Goal: Find specific page/section: Find specific page/section

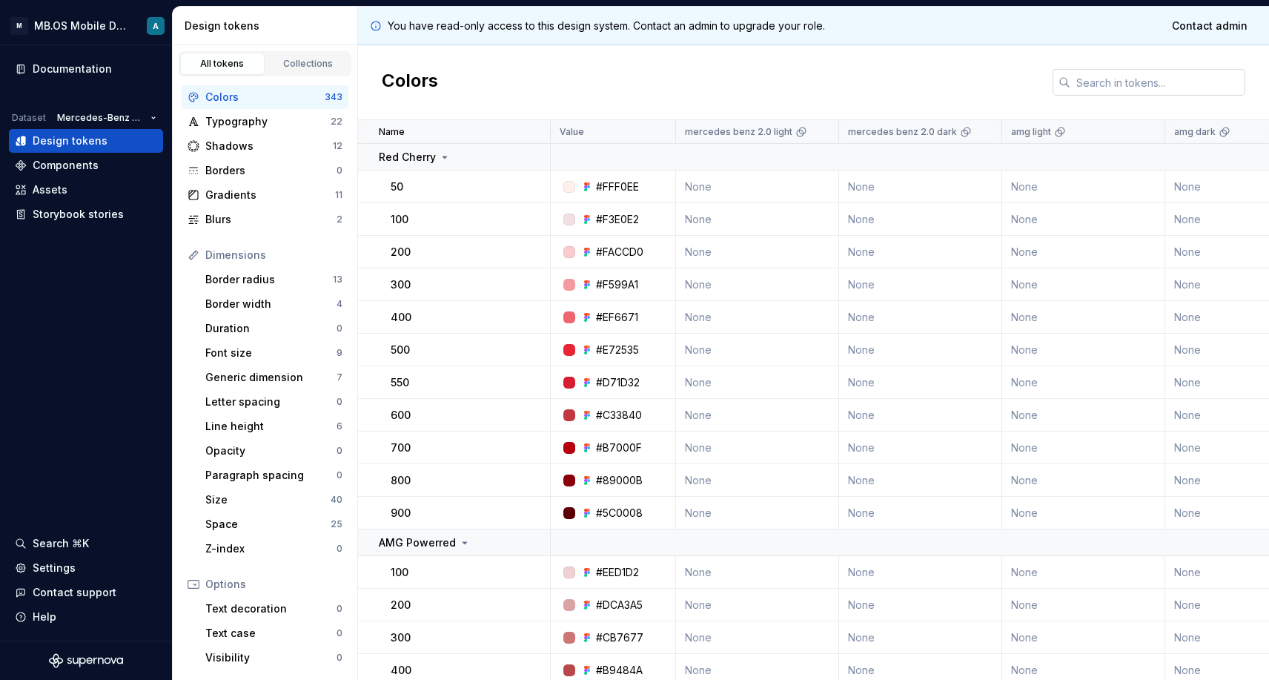
click at [1088, 93] on input "text" at bounding box center [1157, 82] width 175 height 27
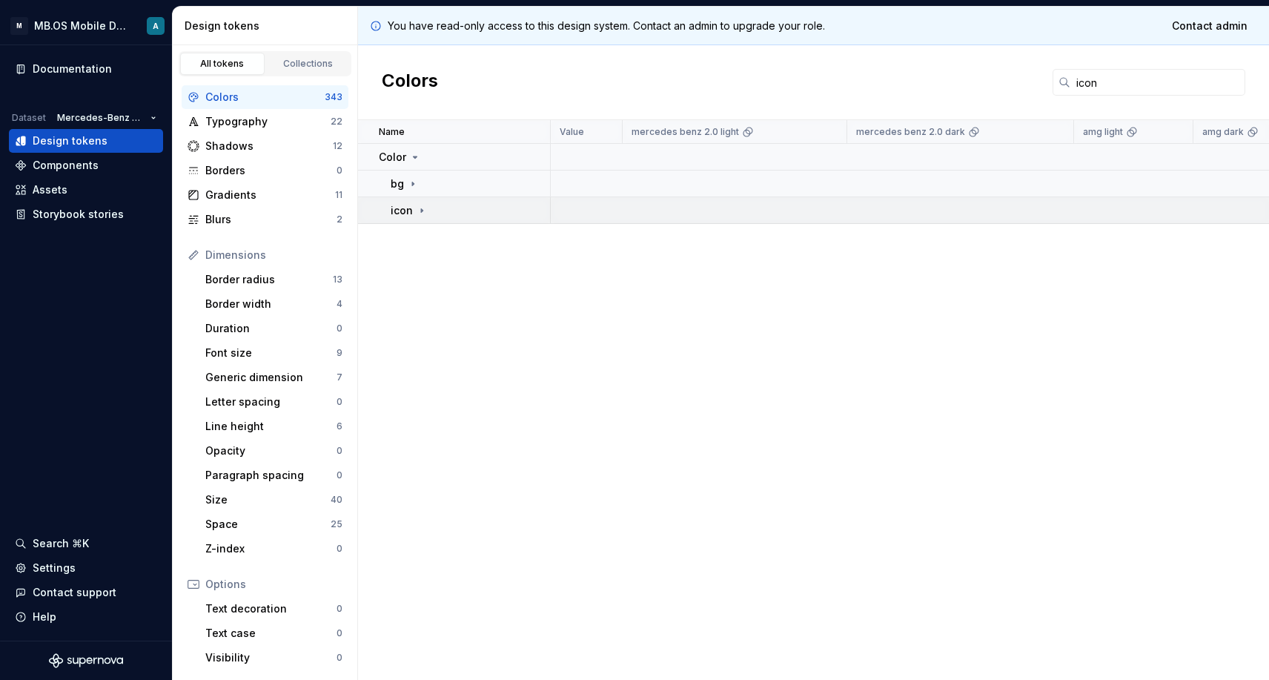
click at [432, 210] on div "icon" at bounding box center [470, 210] width 159 height 15
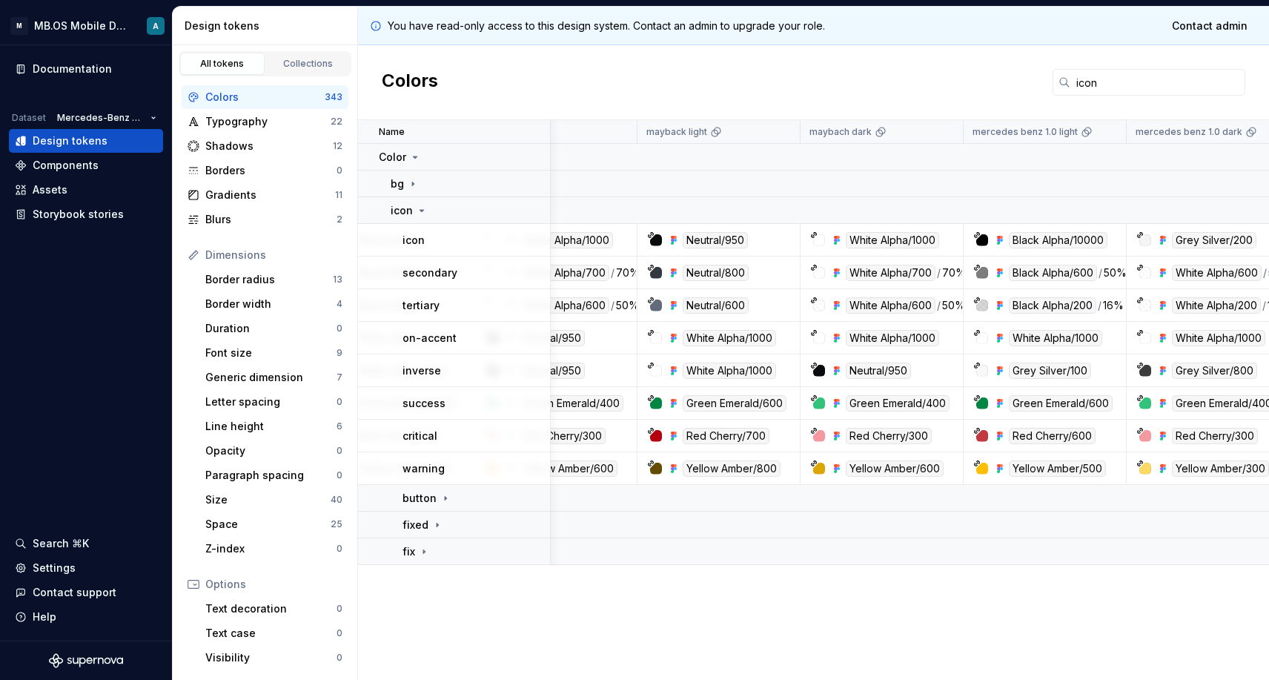
scroll to position [0, 682]
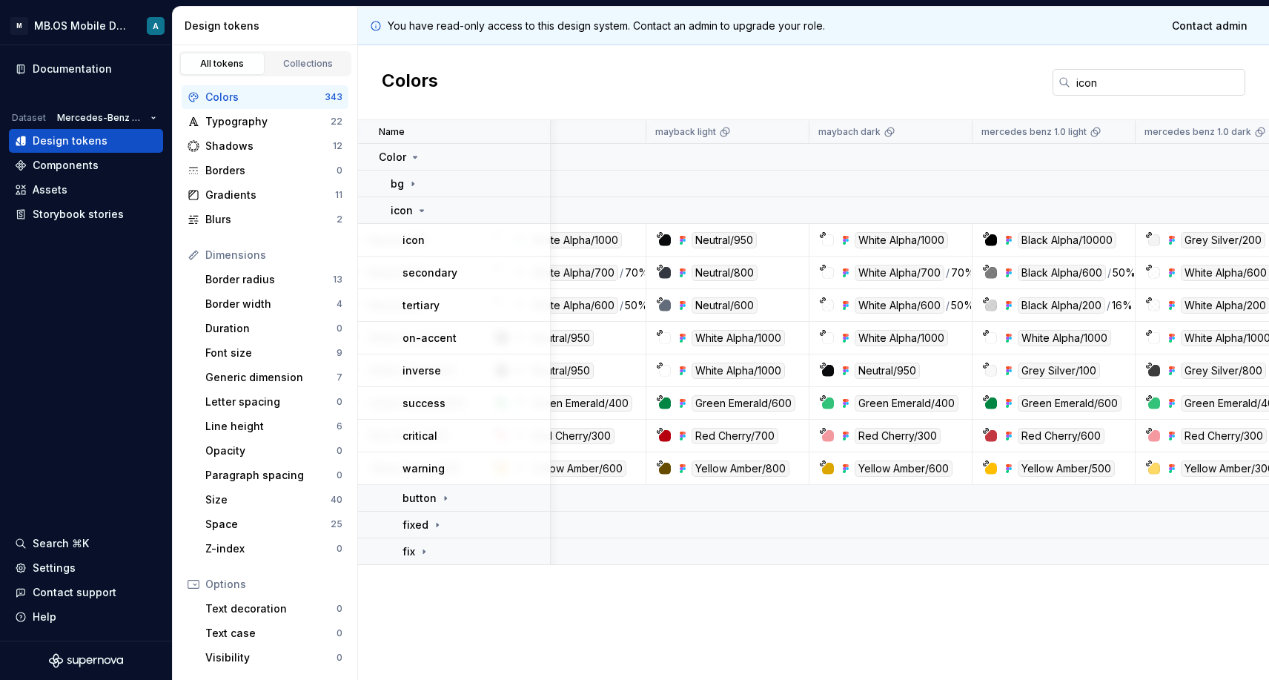
click at [1108, 84] on input "icon" at bounding box center [1157, 82] width 175 height 27
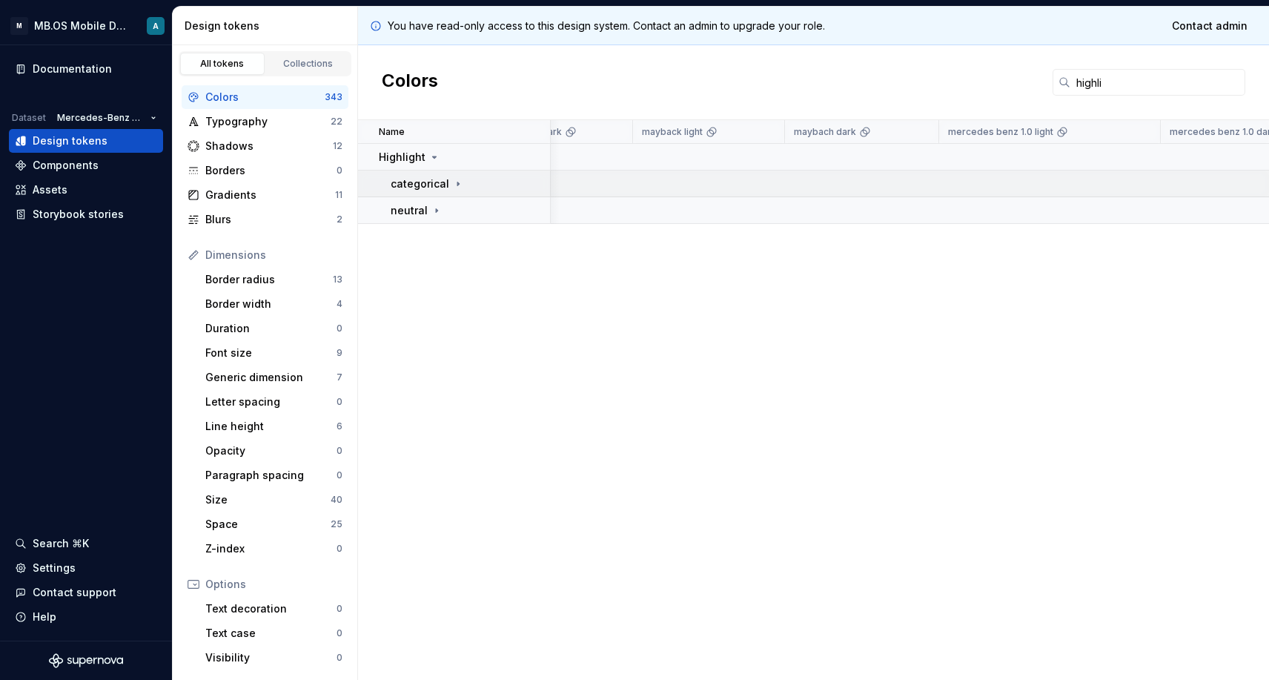
click at [431, 185] on p "categorical" at bounding box center [420, 183] width 59 height 15
click at [434, 210] on div "1" at bounding box center [476, 210] width 147 height 15
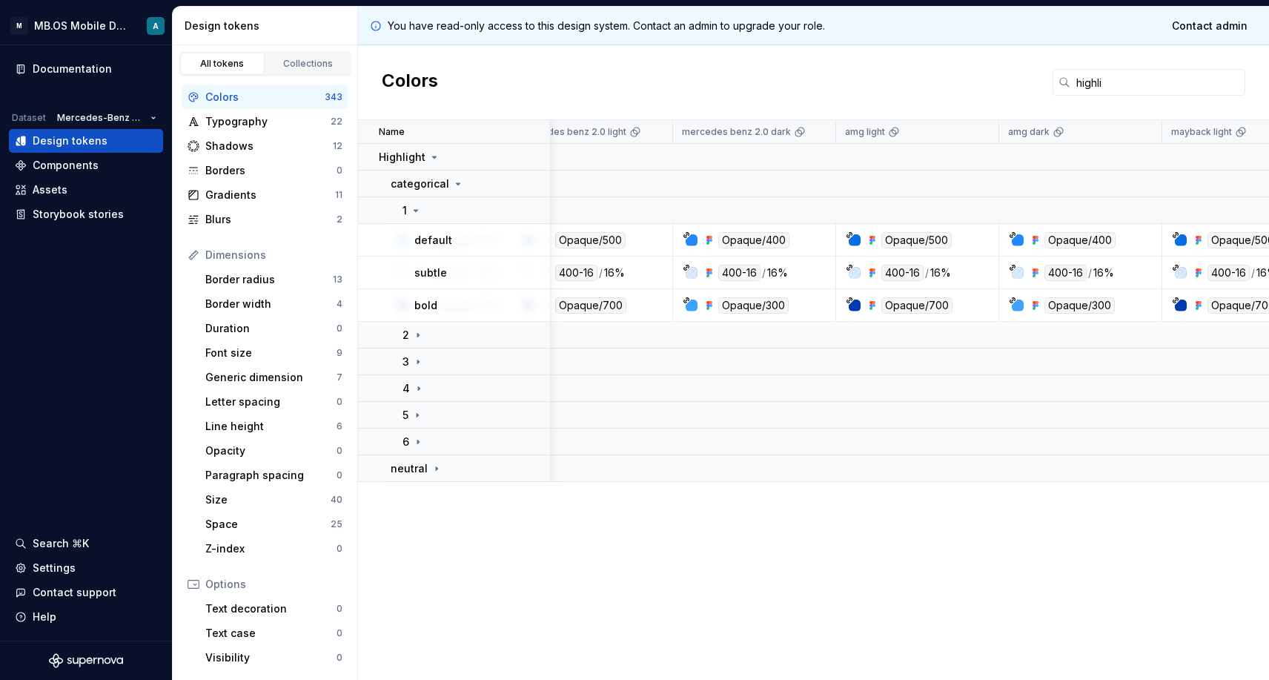
scroll to position [0, 149]
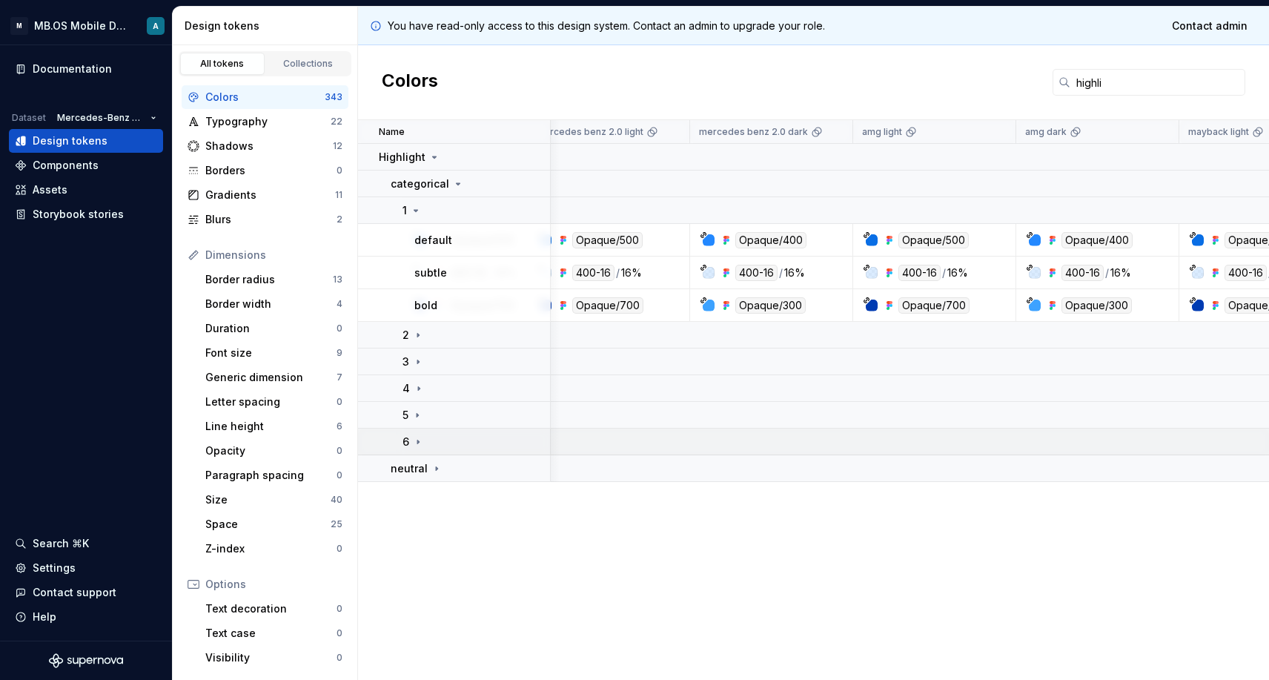
click at [408, 443] on p "6" at bounding box center [406, 441] width 7 height 15
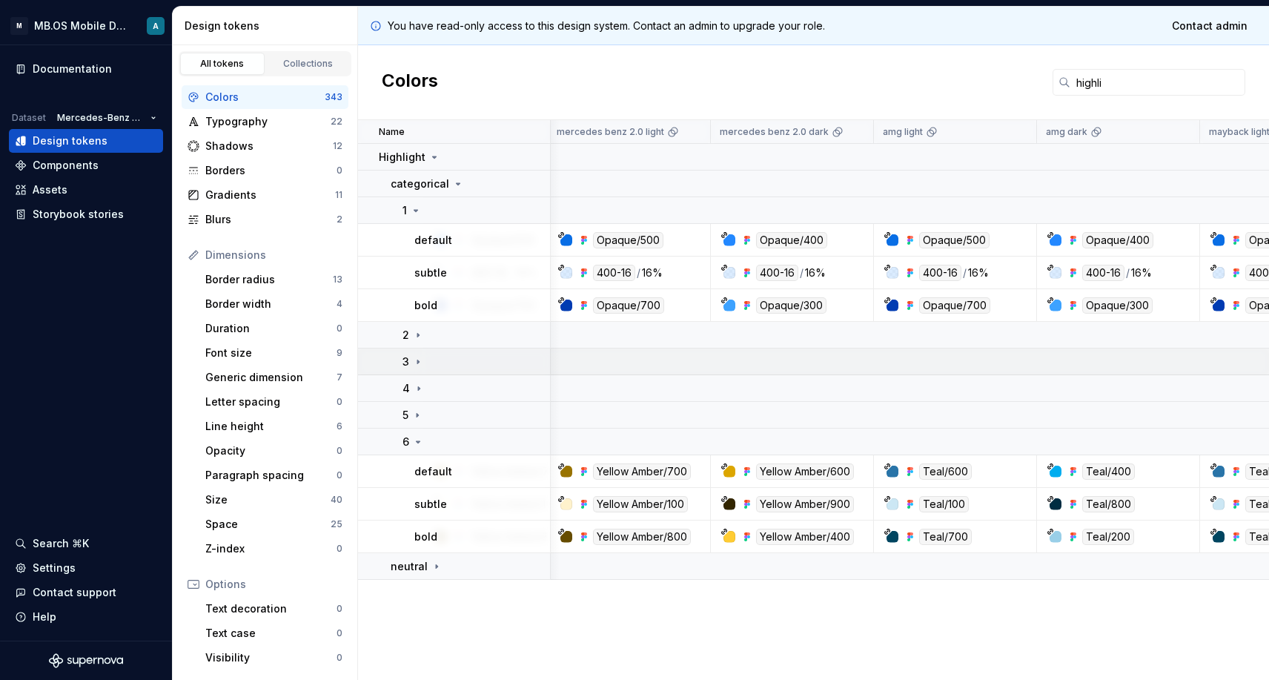
scroll to position [0, 128]
click at [1091, 82] on input "highli" at bounding box center [1157, 82] width 175 height 27
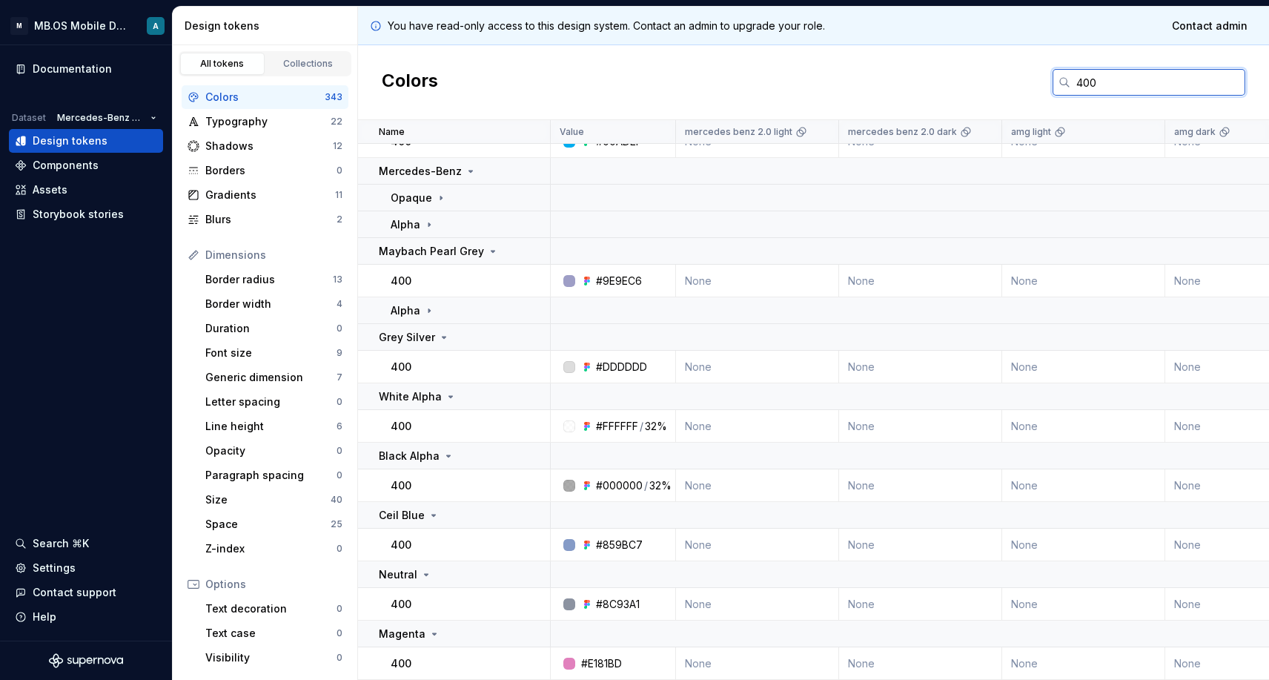
scroll to position [546, 0]
type input "400"
click at [426, 305] on icon at bounding box center [429, 311] width 12 height 12
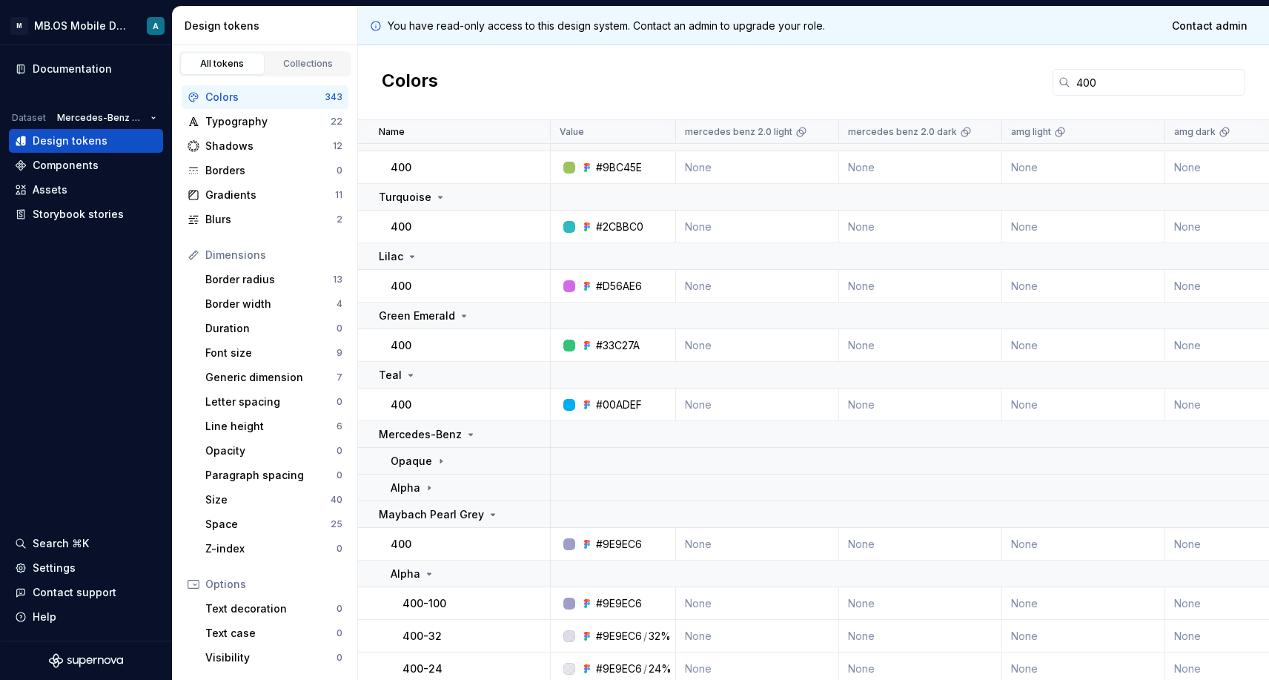
scroll to position [281, 0]
click at [449, 459] on div "Opaque" at bounding box center [470, 463] width 159 height 15
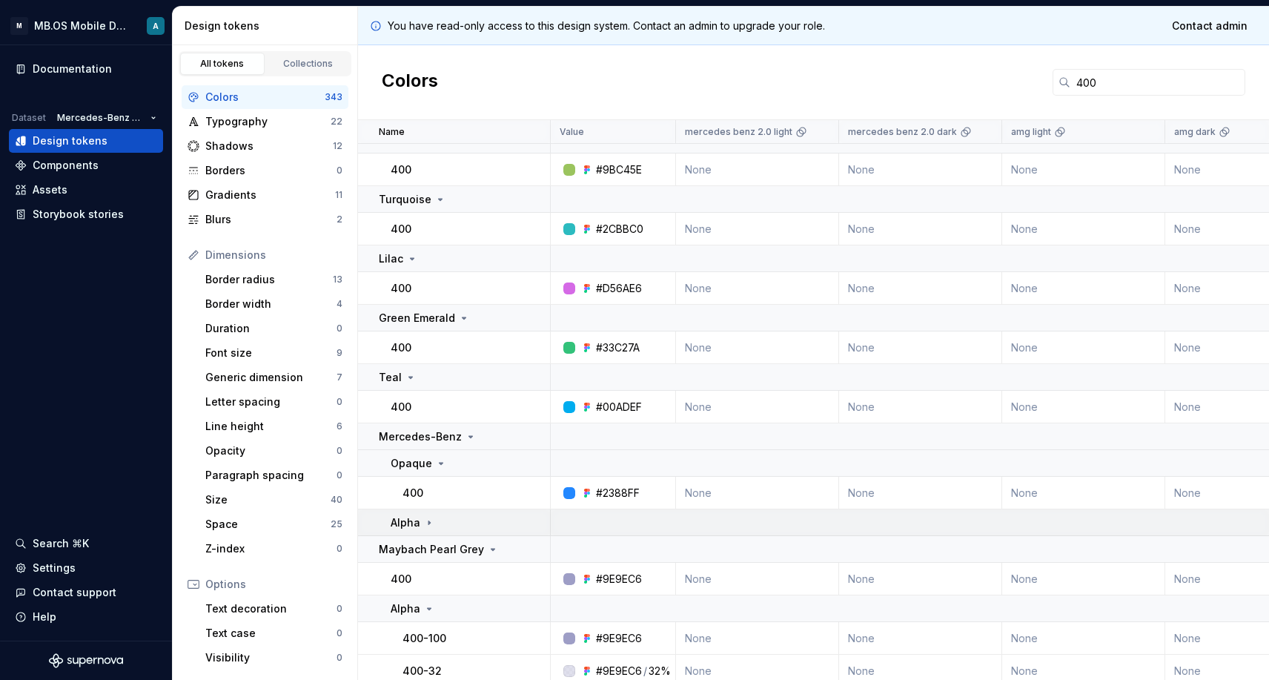
click at [437, 517] on div "Alpha" at bounding box center [470, 522] width 159 height 15
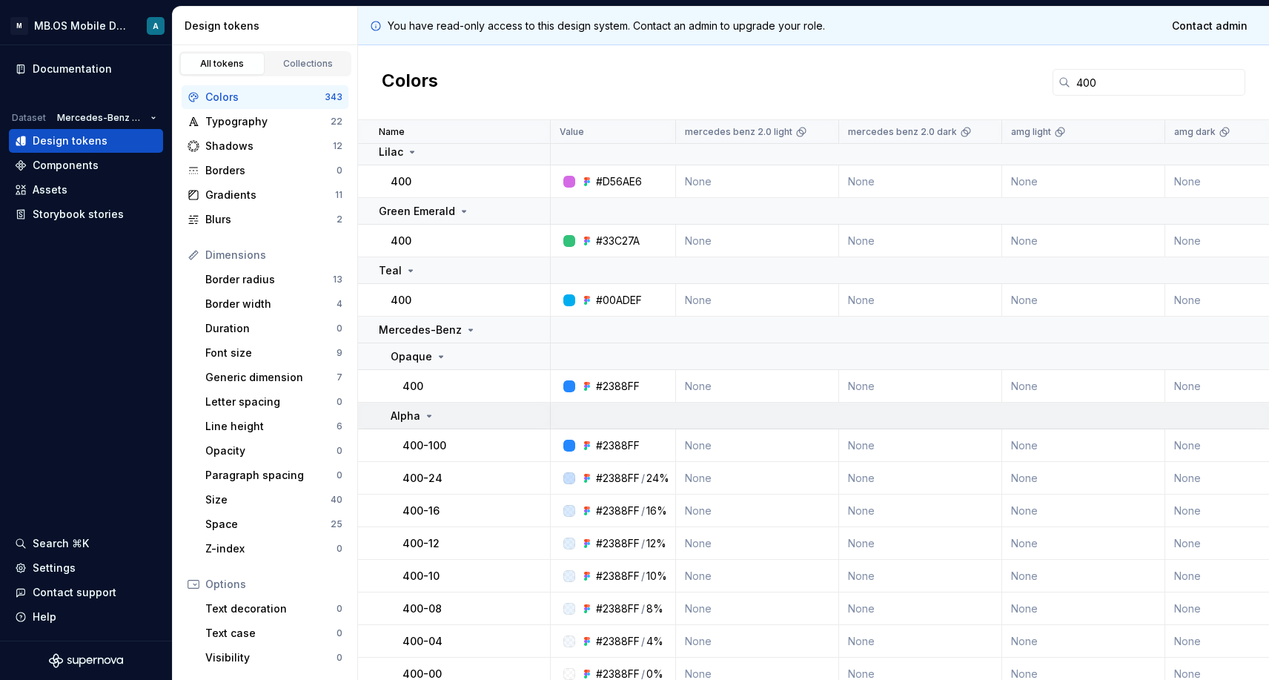
scroll to position [461, 0]
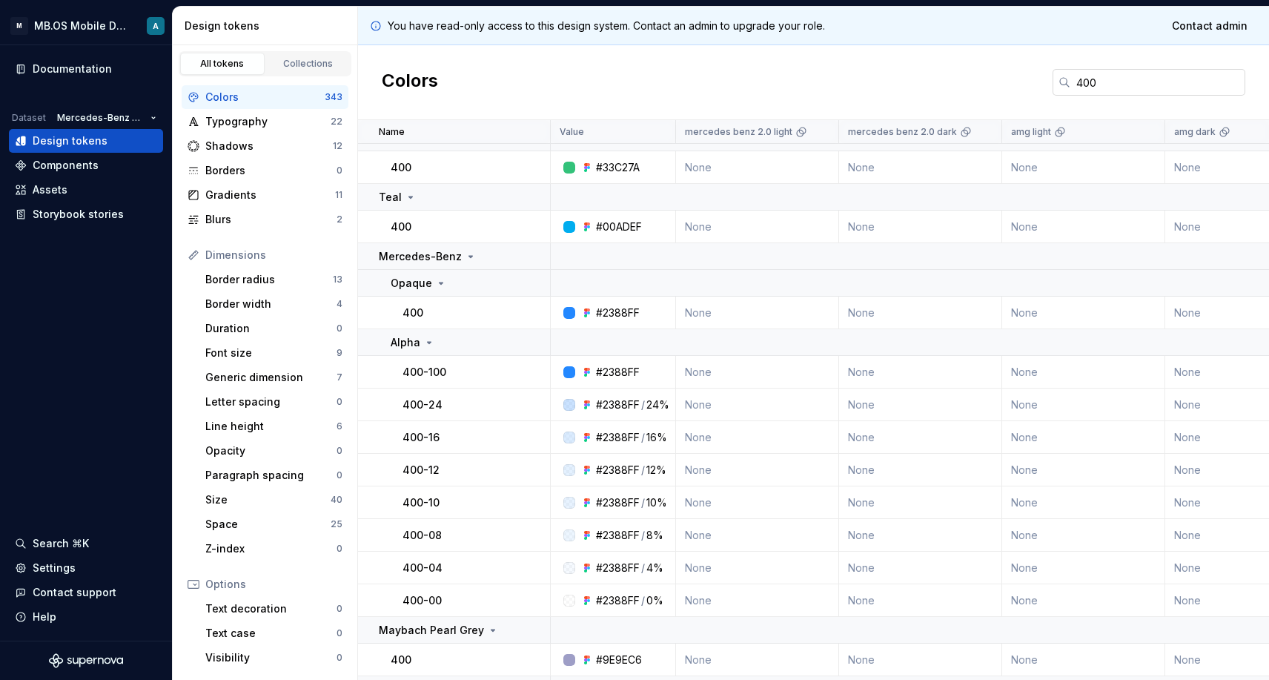
click at [1114, 79] on input "400" at bounding box center [1157, 82] width 175 height 27
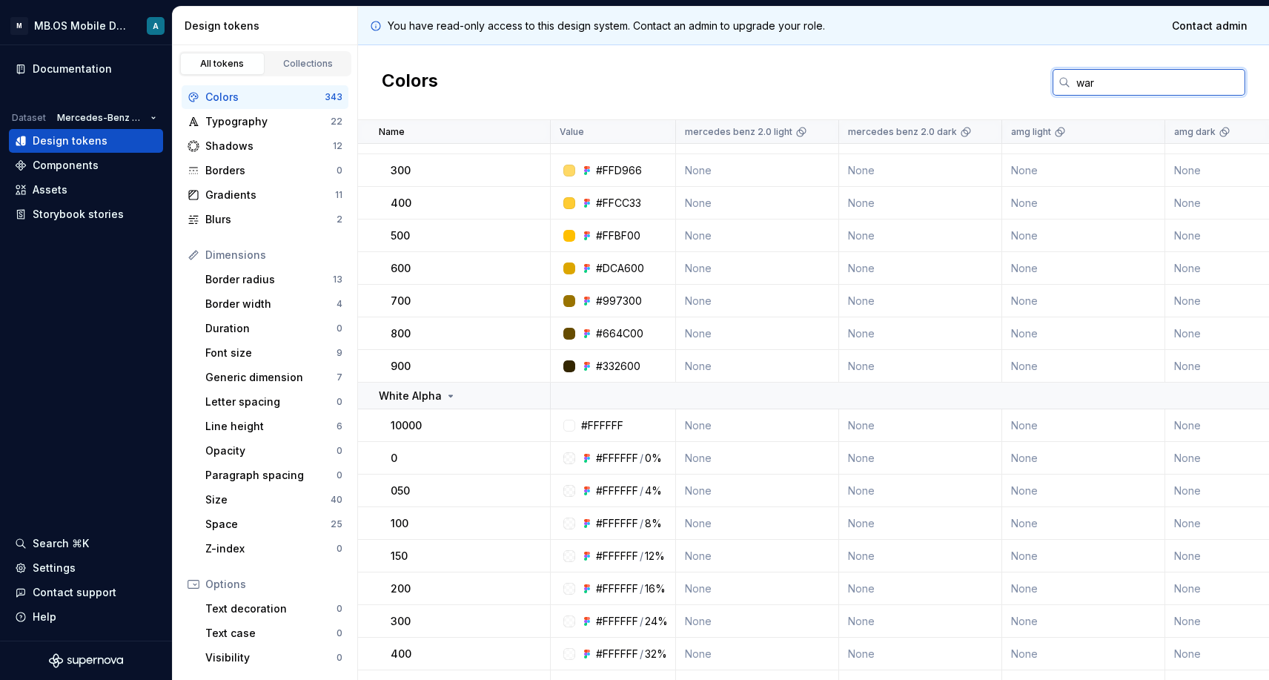
scroll to position [0, 0]
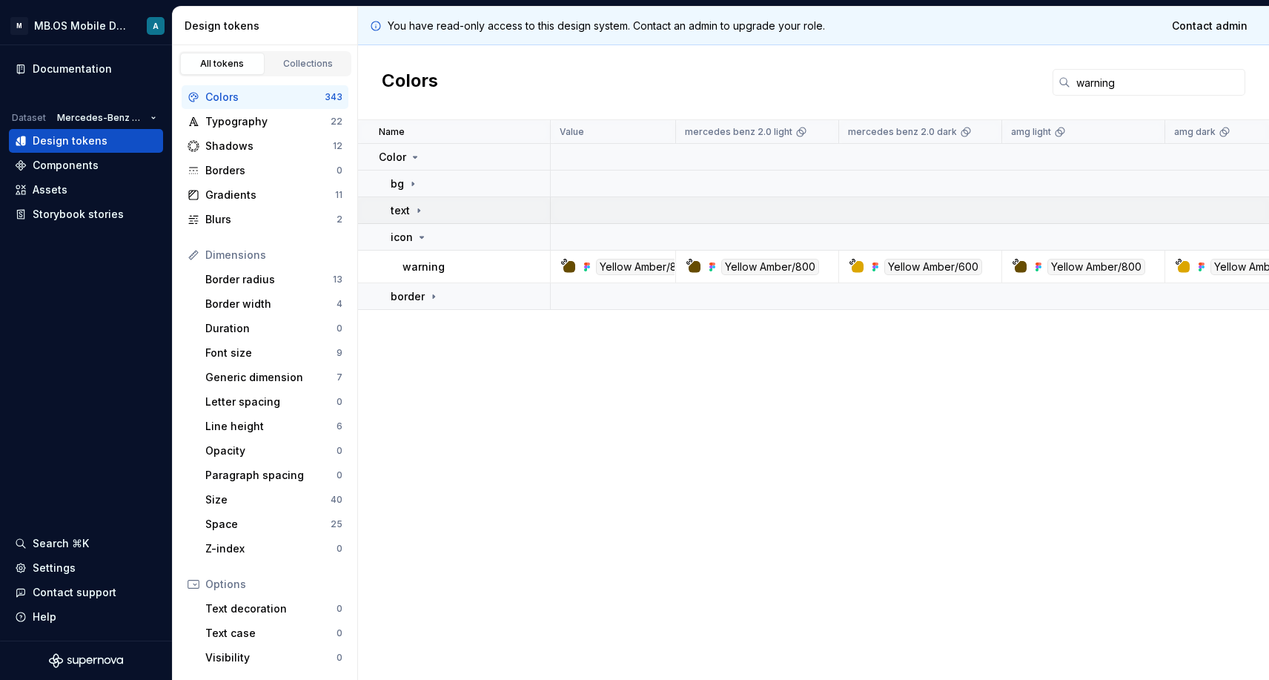
click at [459, 210] on div "text" at bounding box center [470, 210] width 159 height 15
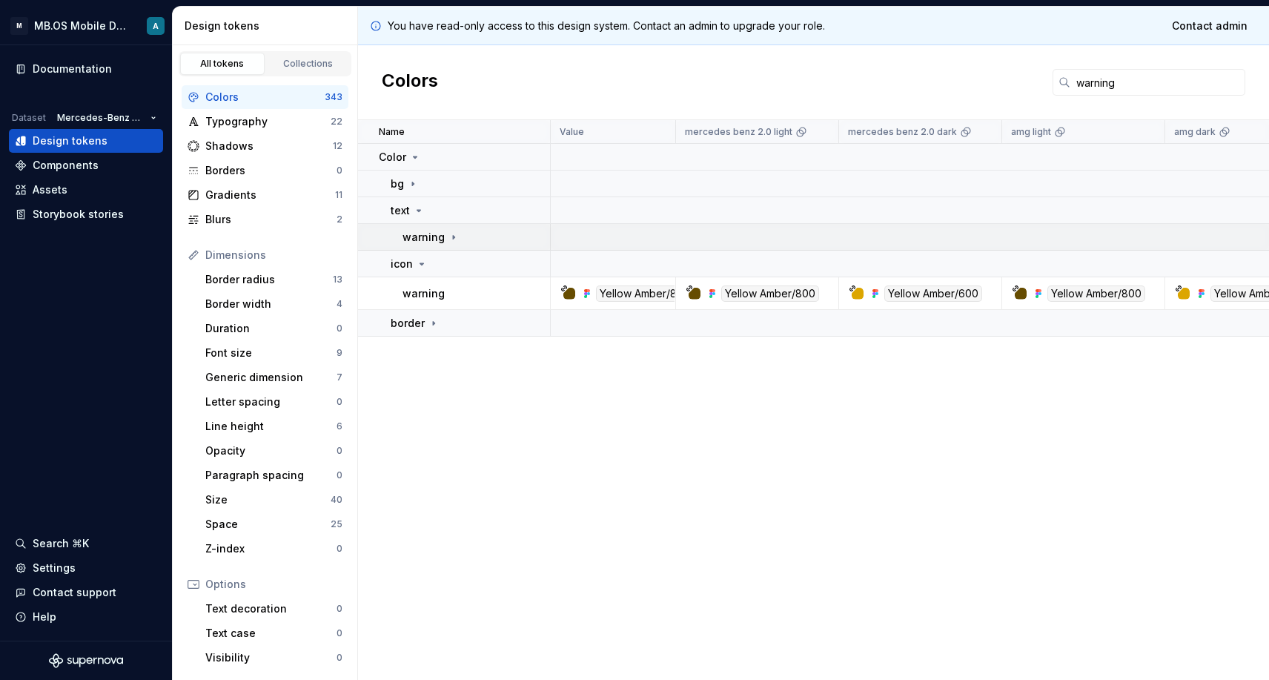
click at [448, 232] on icon at bounding box center [454, 237] width 12 height 12
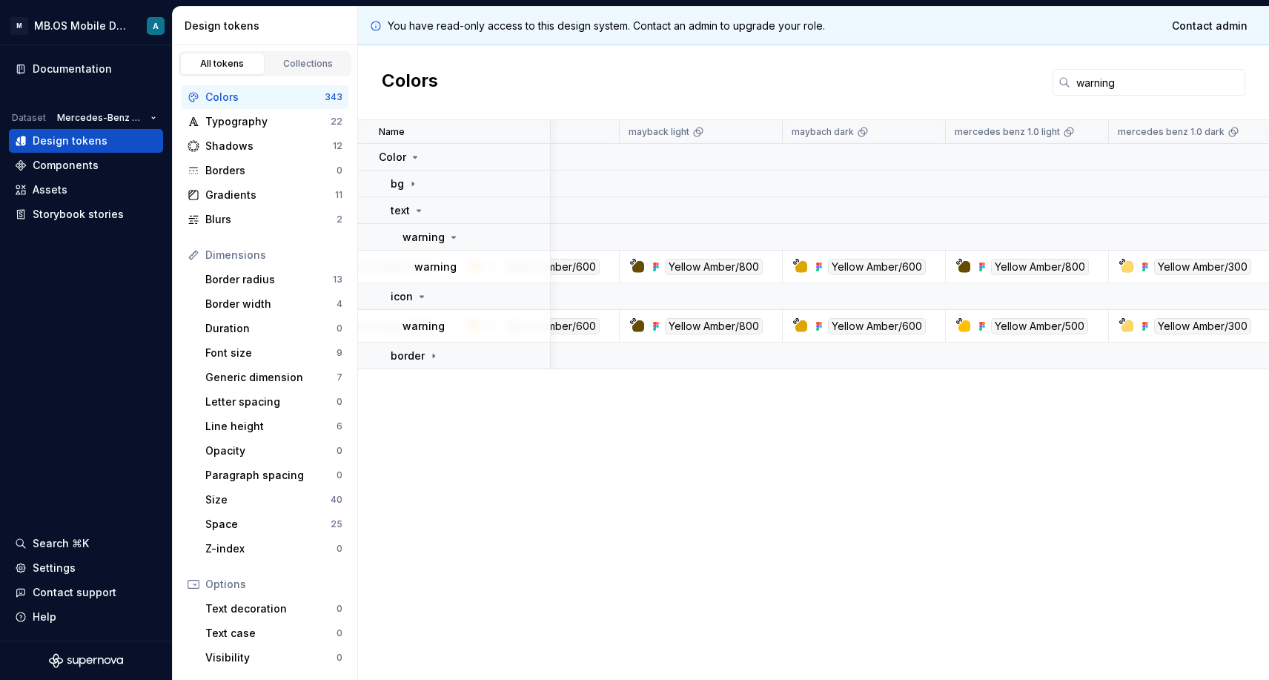
scroll to position [0, 696]
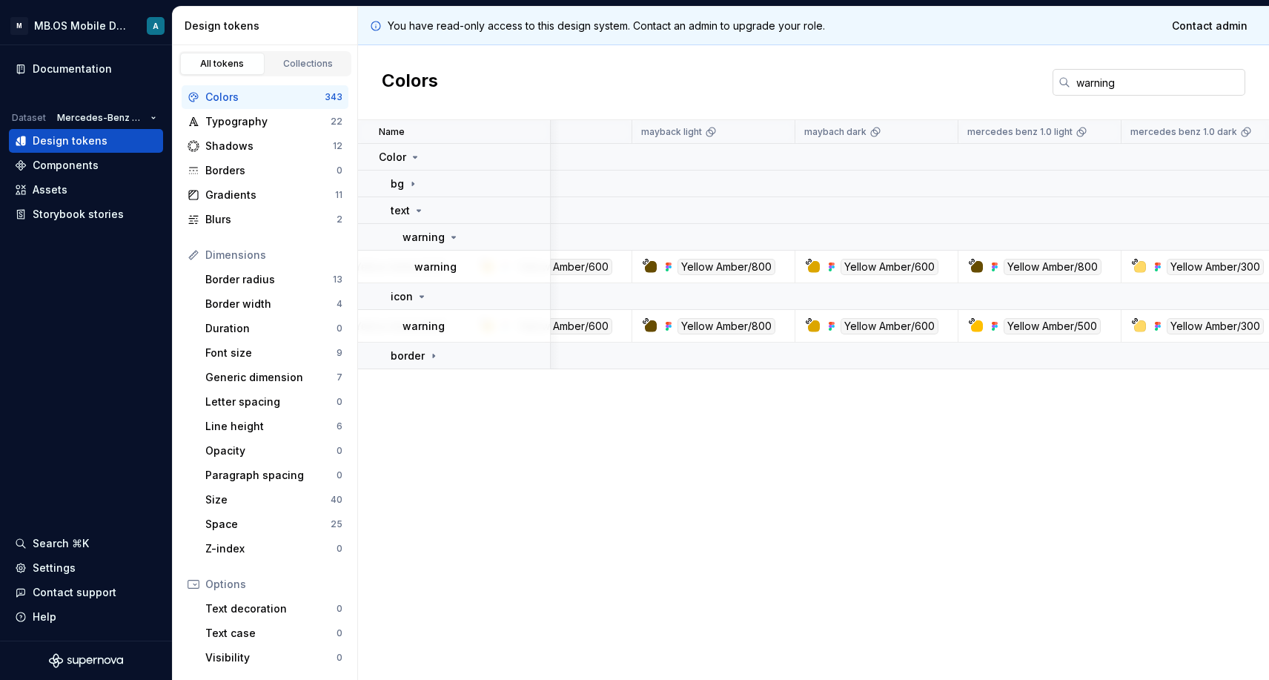
click at [1097, 75] on input "warning" at bounding box center [1157, 82] width 175 height 27
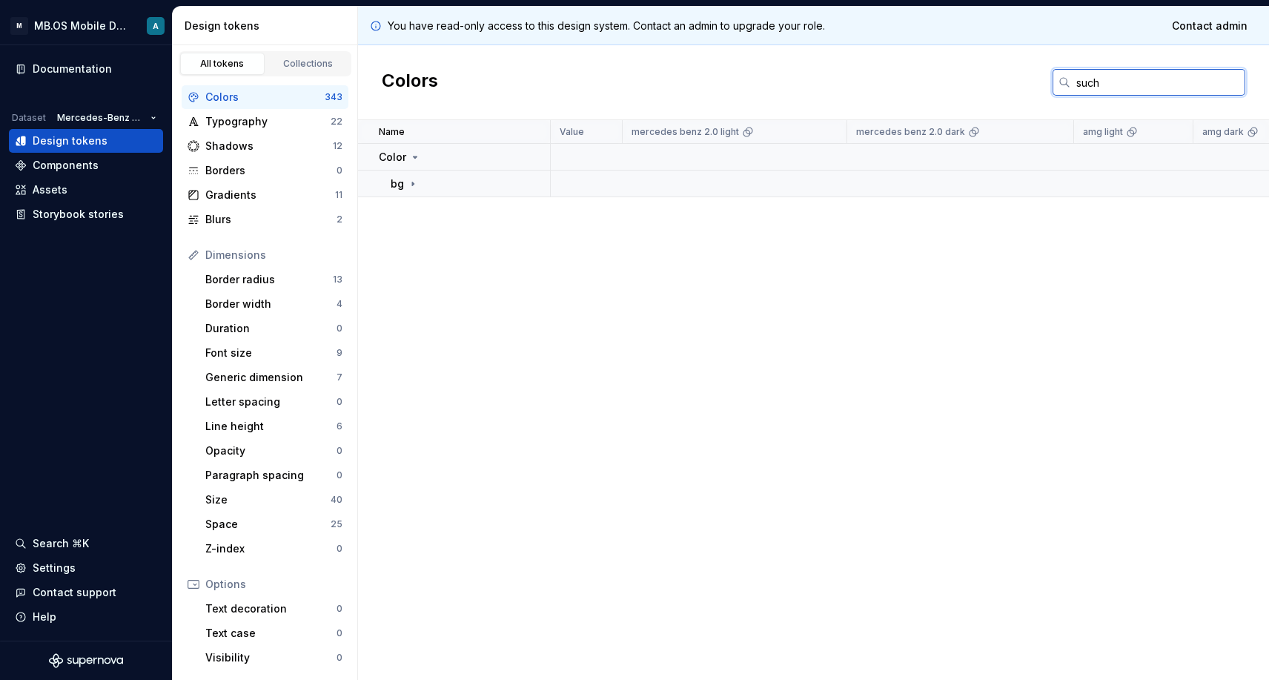
scroll to position [0, 0]
click at [1116, 86] on input "such" at bounding box center [1157, 82] width 175 height 27
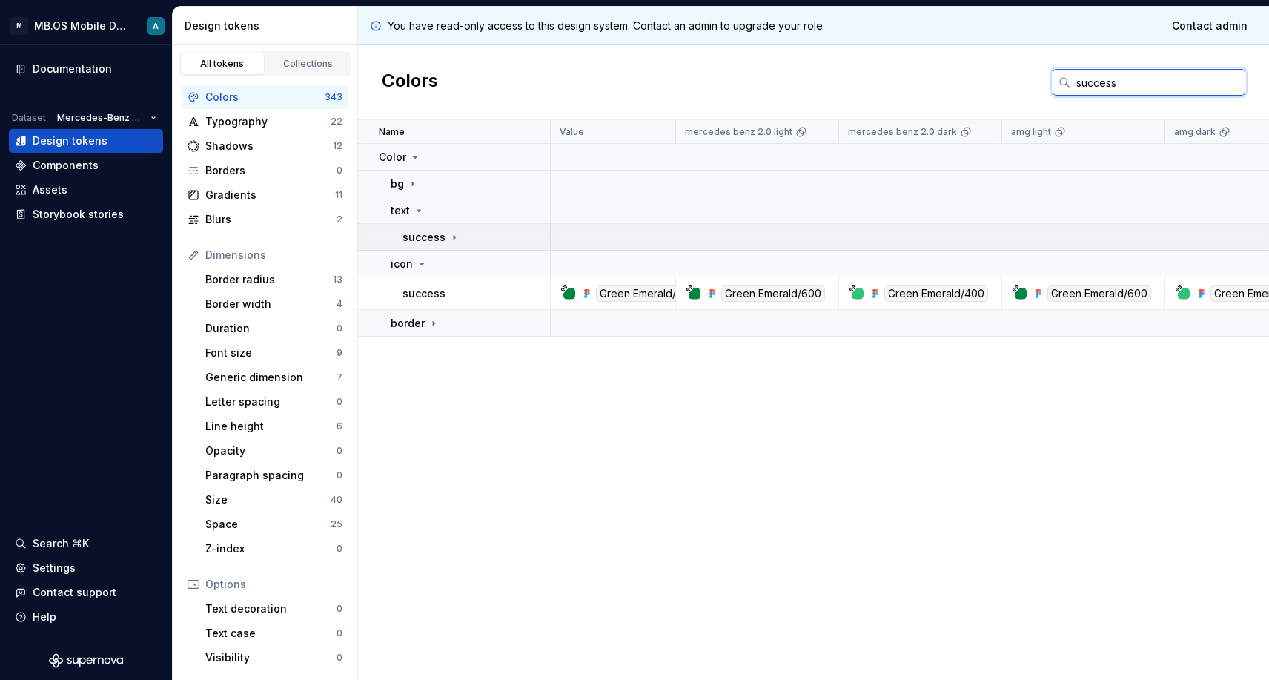
type input "success"
click at [441, 236] on p "success" at bounding box center [424, 237] width 43 height 15
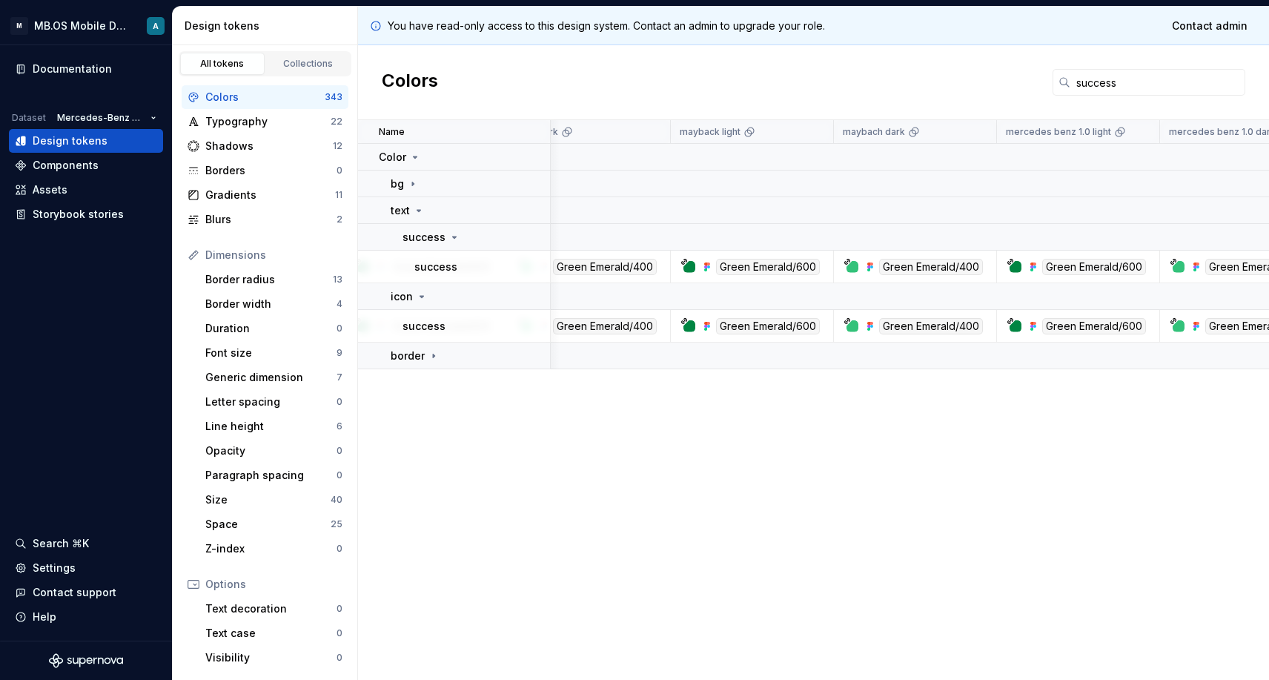
scroll to position [0, 658]
